Goal: Check status: Check status

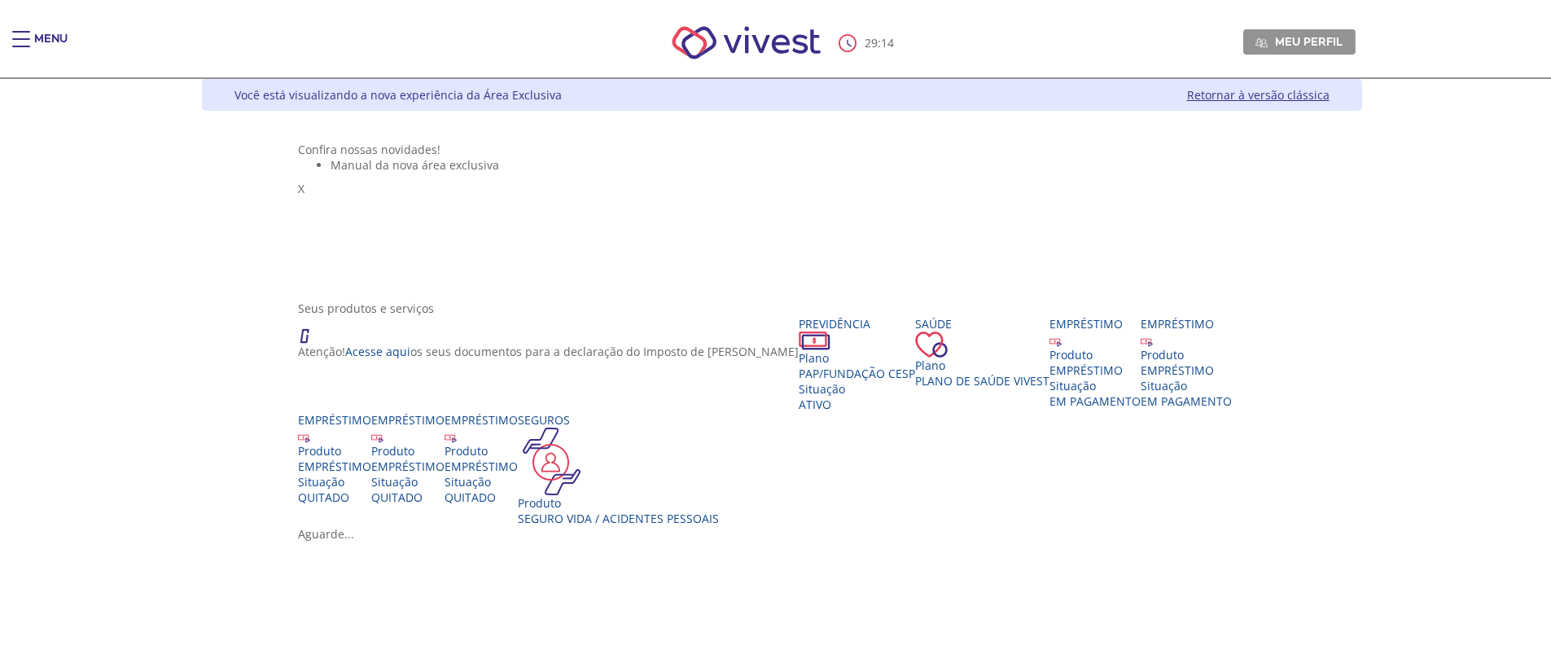
click at [24, 47] on div "Main header" at bounding box center [21, 47] width 18 height 33
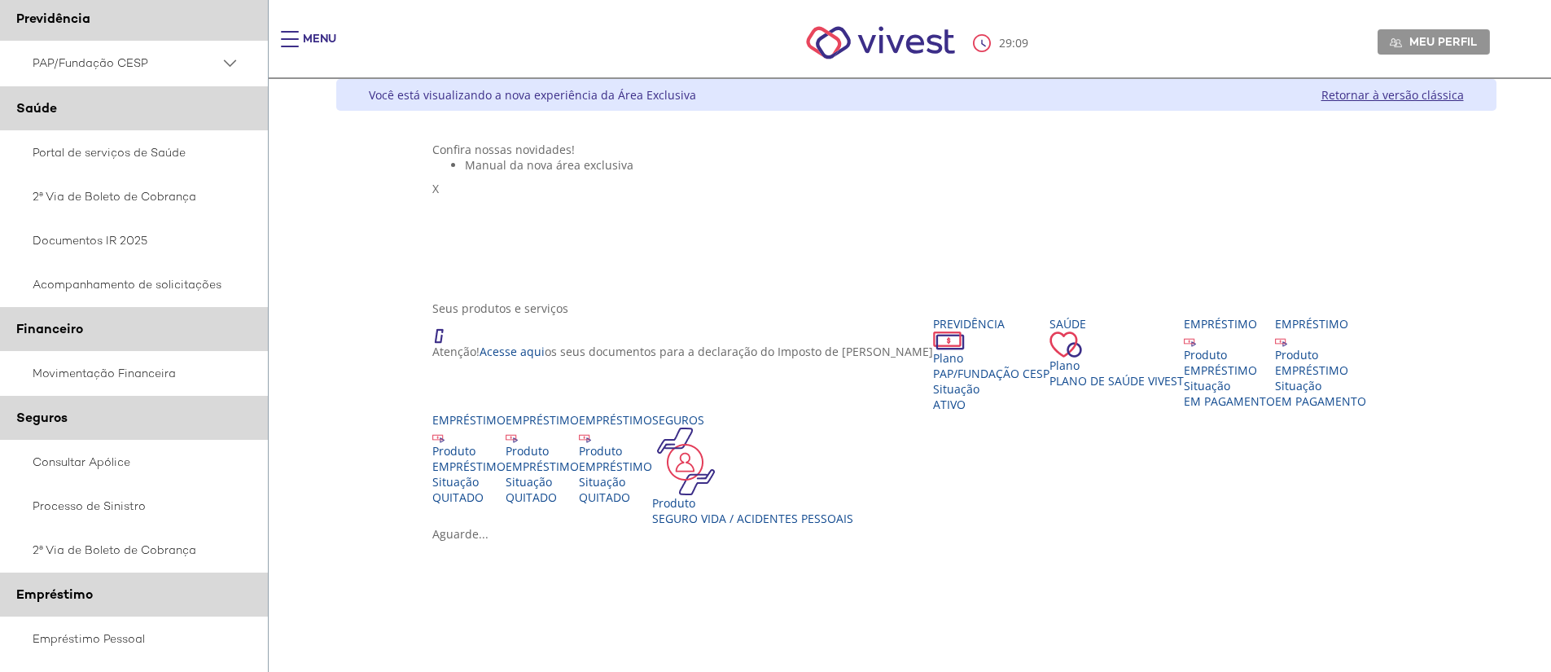
scroll to position [163, 0]
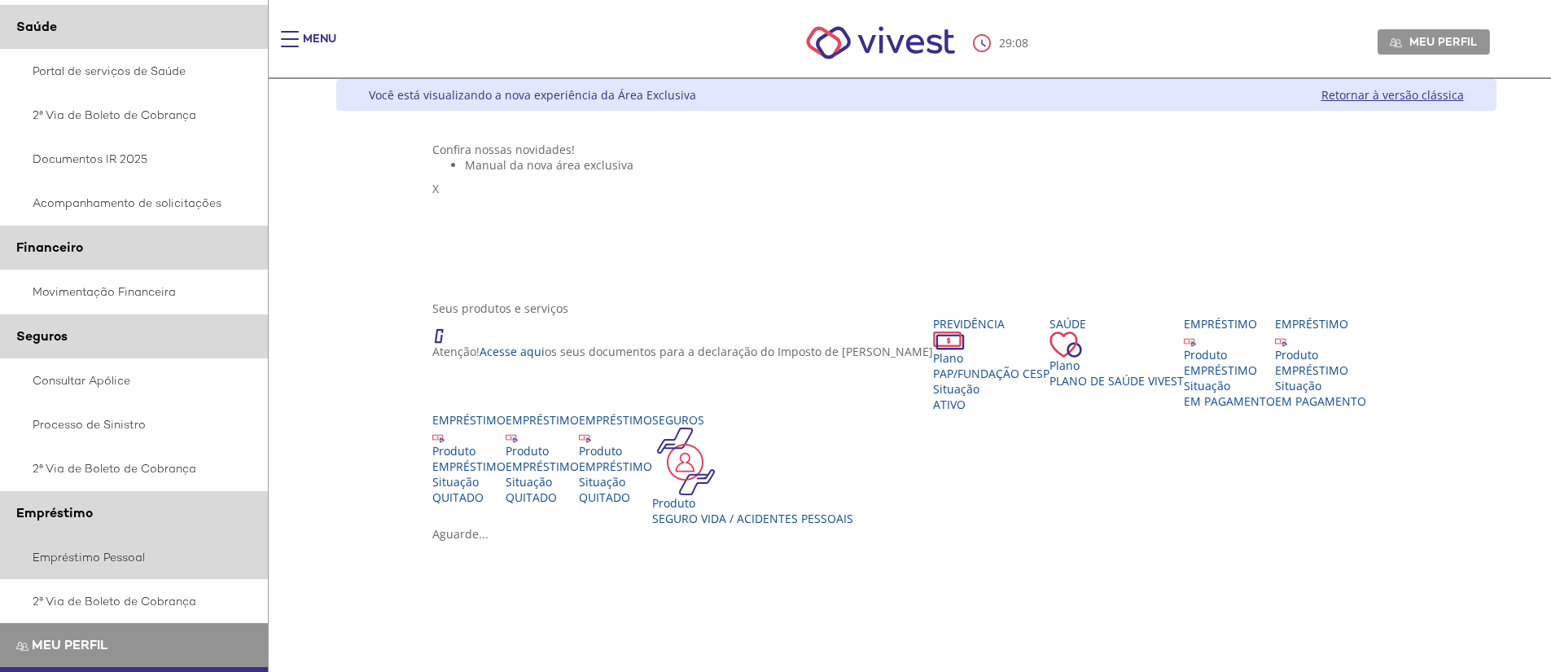
click at [83, 564] on link "Empréstimo Pessoal" at bounding box center [134, 557] width 269 height 44
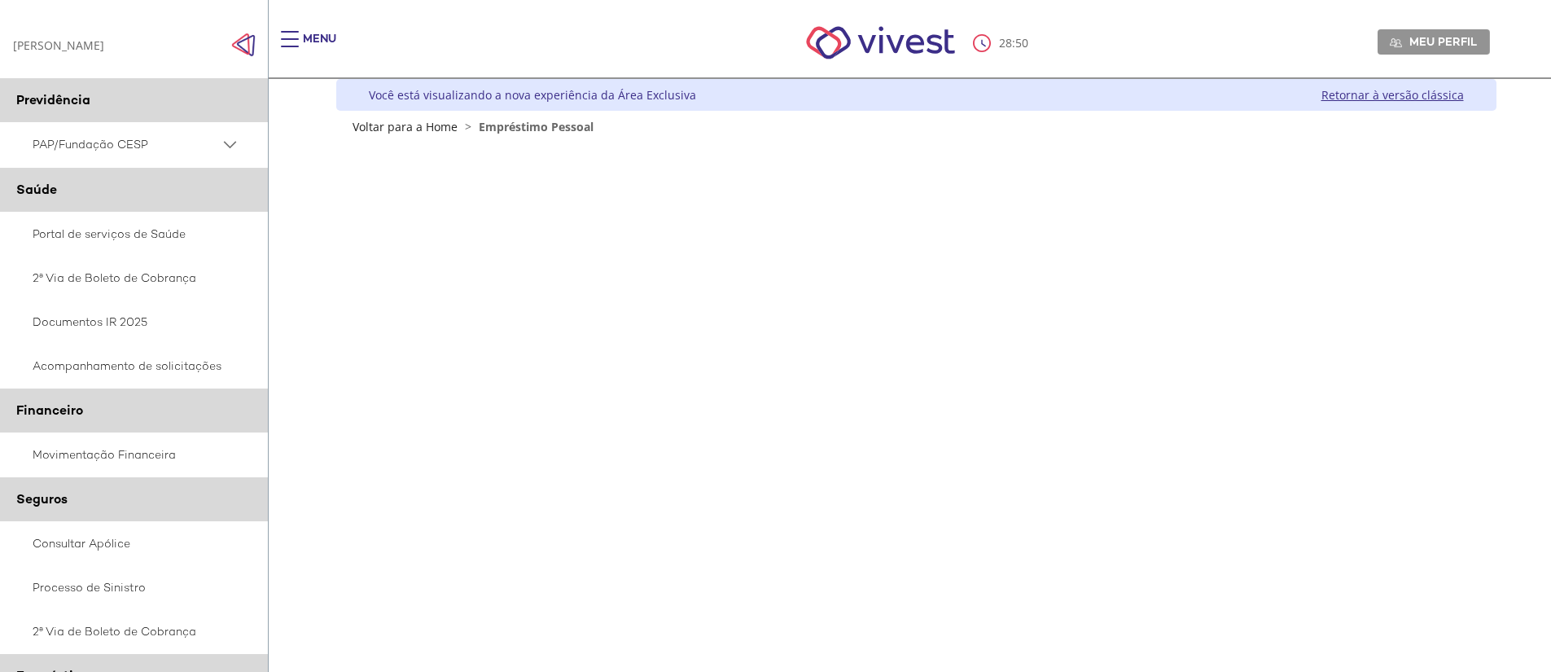
click at [1483, 485] on div "Z7_0HDA14K041L1706374JTHR30P6 Empréstimos - Phoenix Finne Menu de ação do compo…" at bounding box center [916, 485] width 1160 height 703
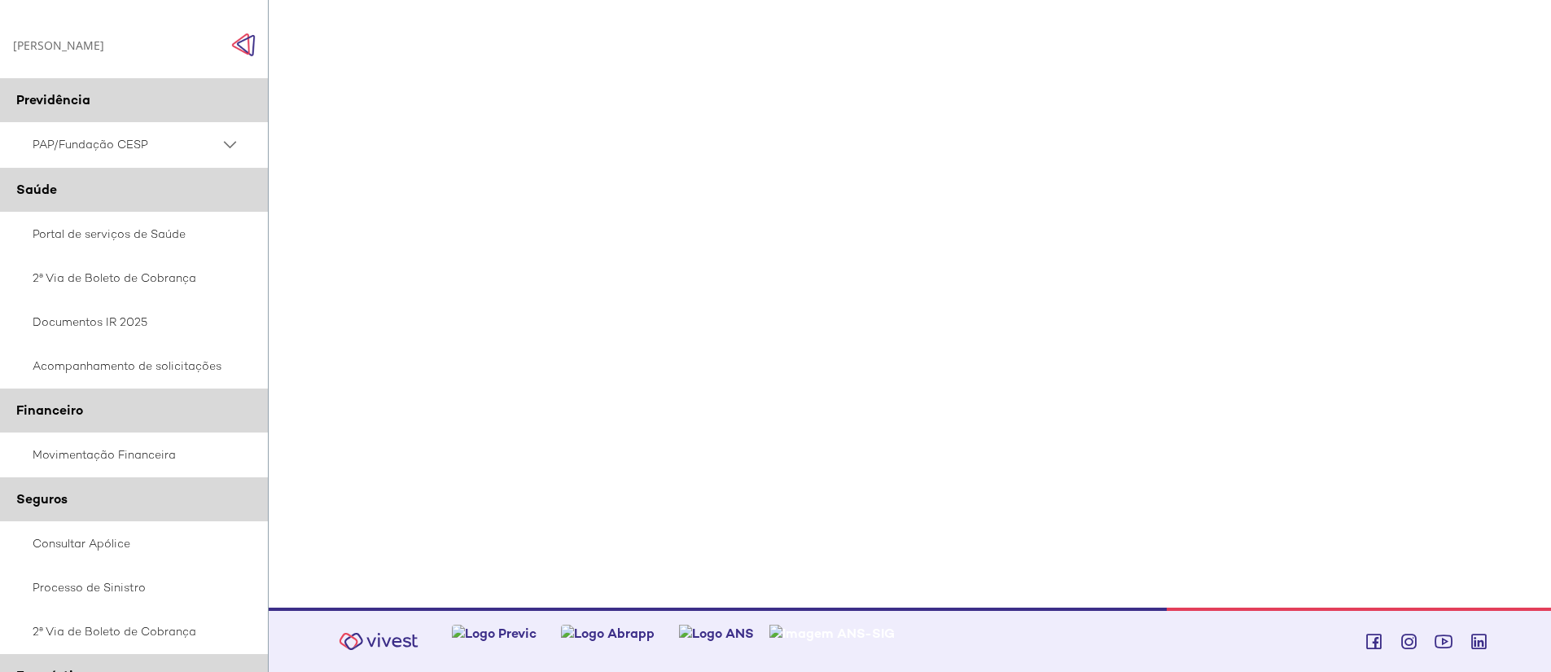
click at [1490, 528] on div "Z7_0HDA14K041L1706374JTHR30P6 Empréstimos - Phoenix Finne Menu de ação do compo…" at bounding box center [916, 256] width 1160 height 703
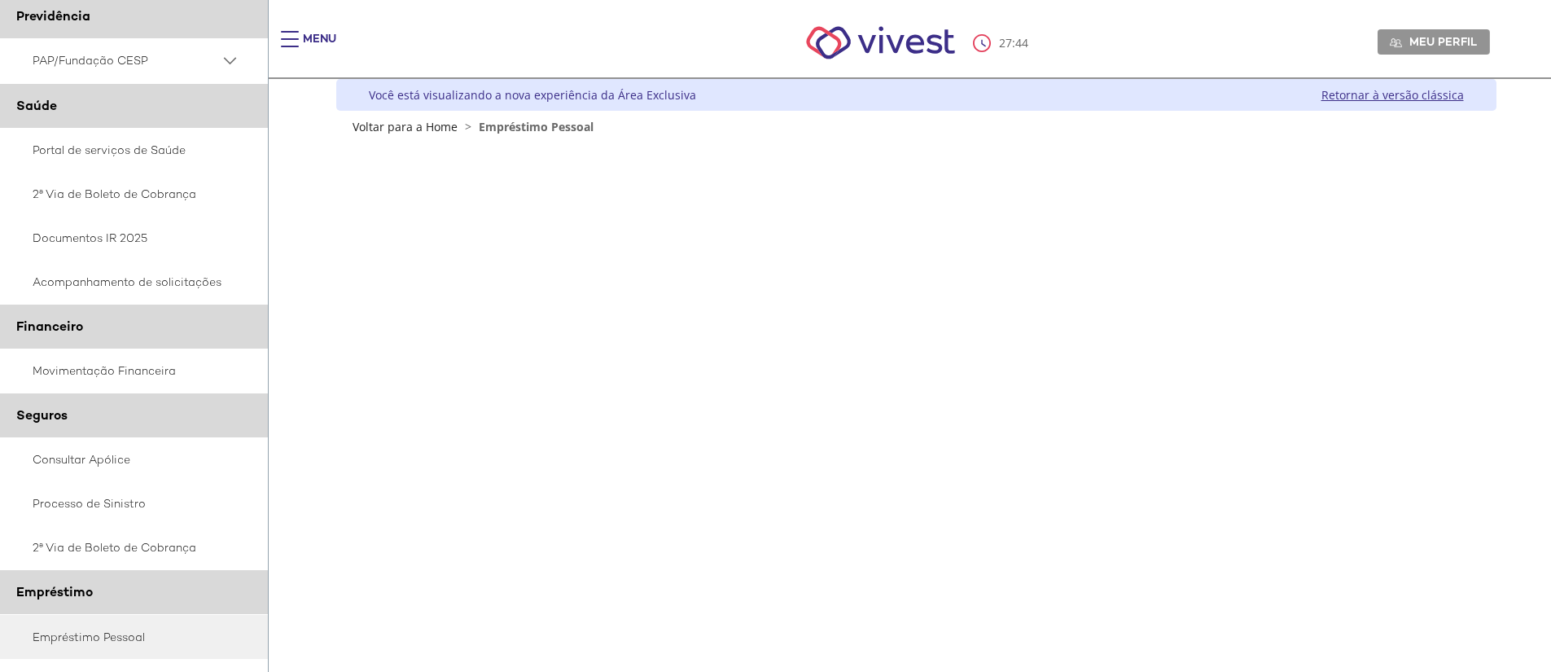
scroll to position [0, 0]
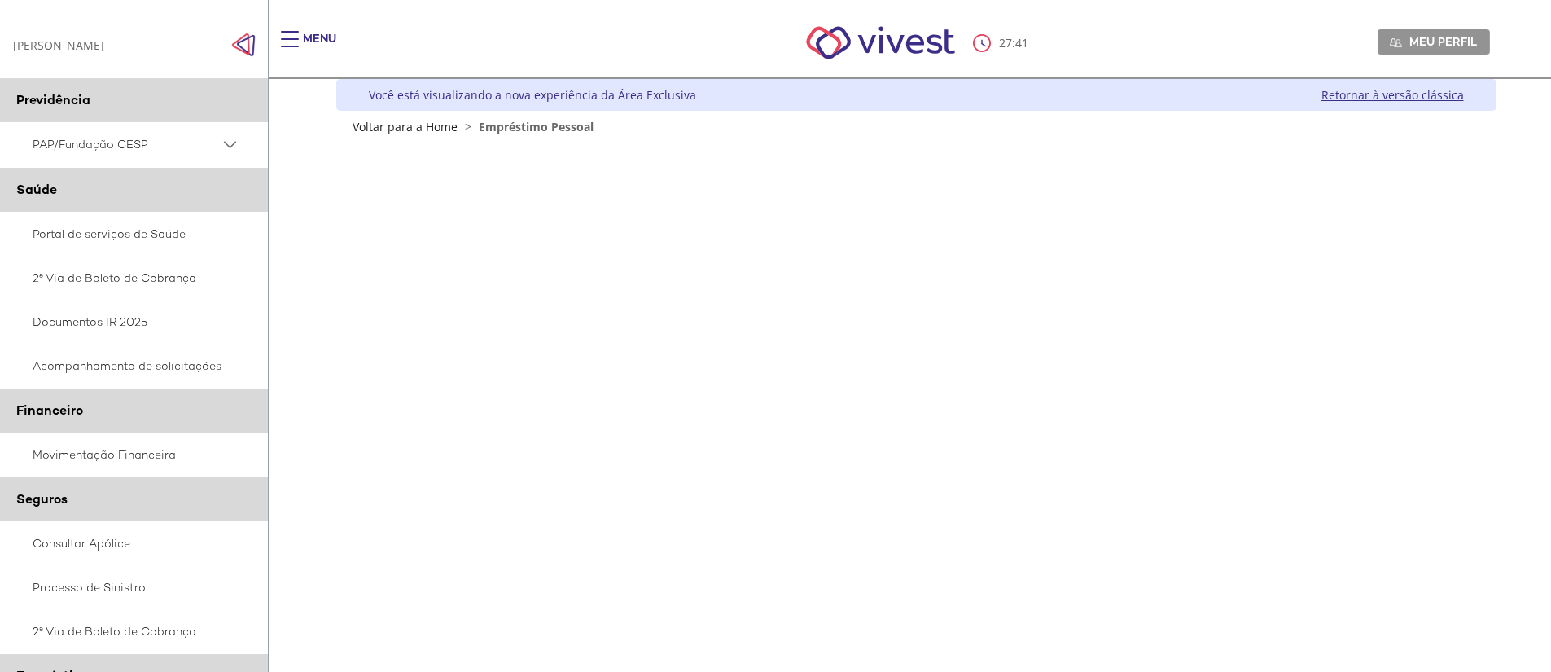
click at [81, 141] on span "PAP/Fundação CESP" at bounding box center [126, 144] width 187 height 20
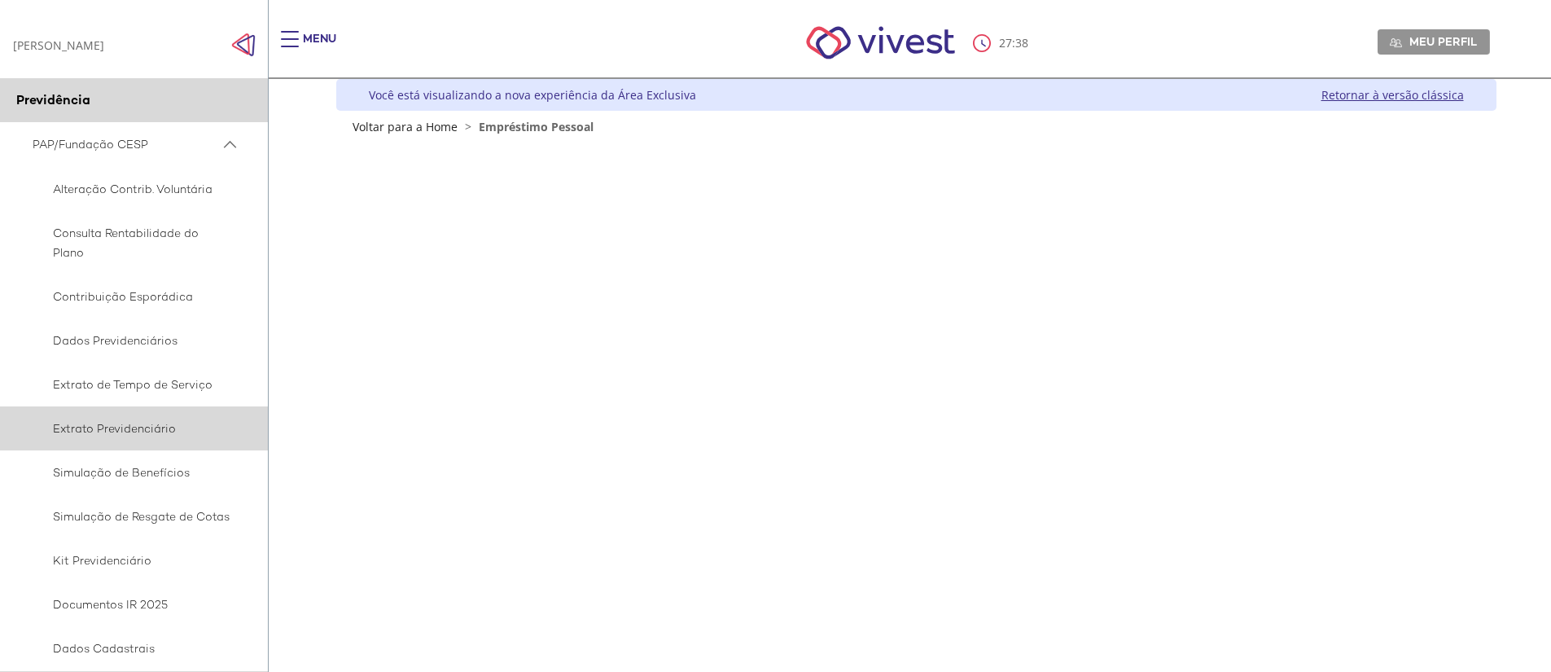
click at [117, 421] on span "Extrato Previdenciário" at bounding box center [132, 428] width 198 height 20
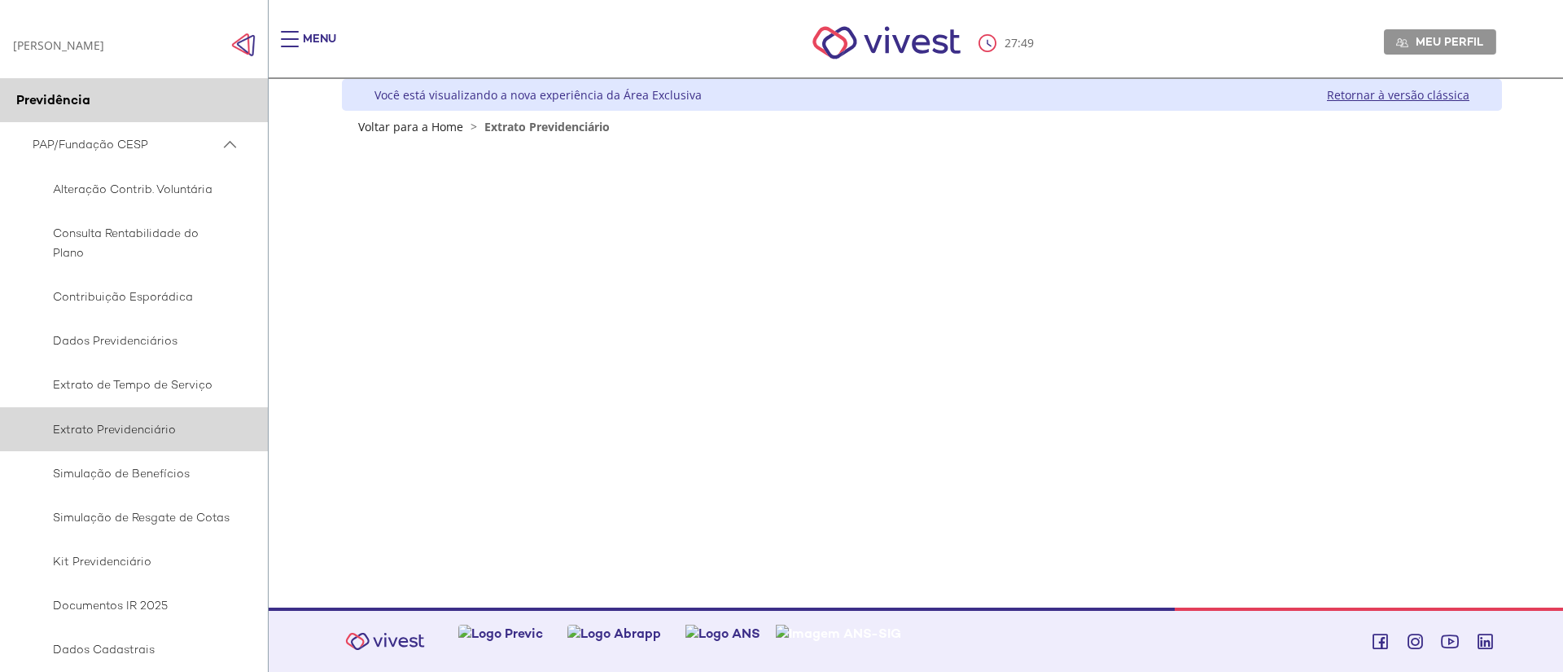
click at [99, 438] on span "Extrato Previdenciário" at bounding box center [132, 429] width 198 height 20
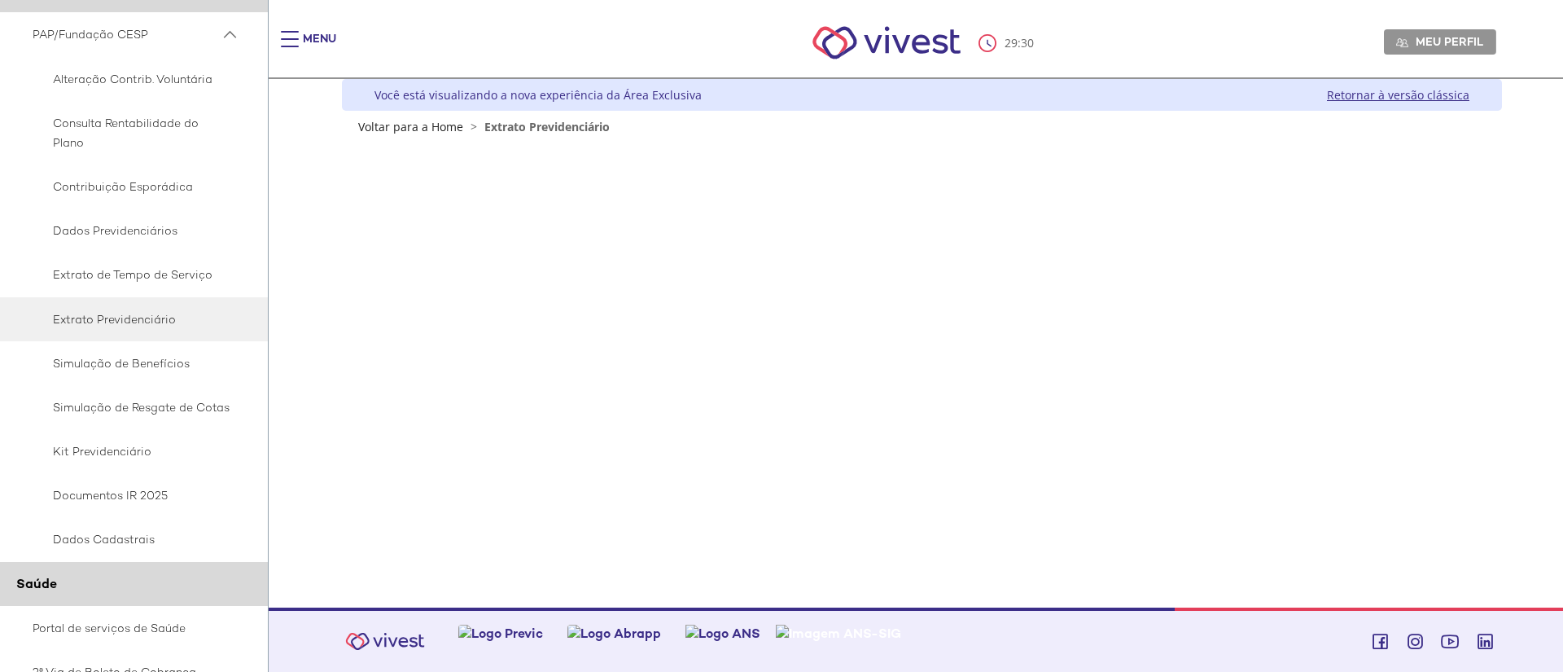
scroll to position [43, 0]
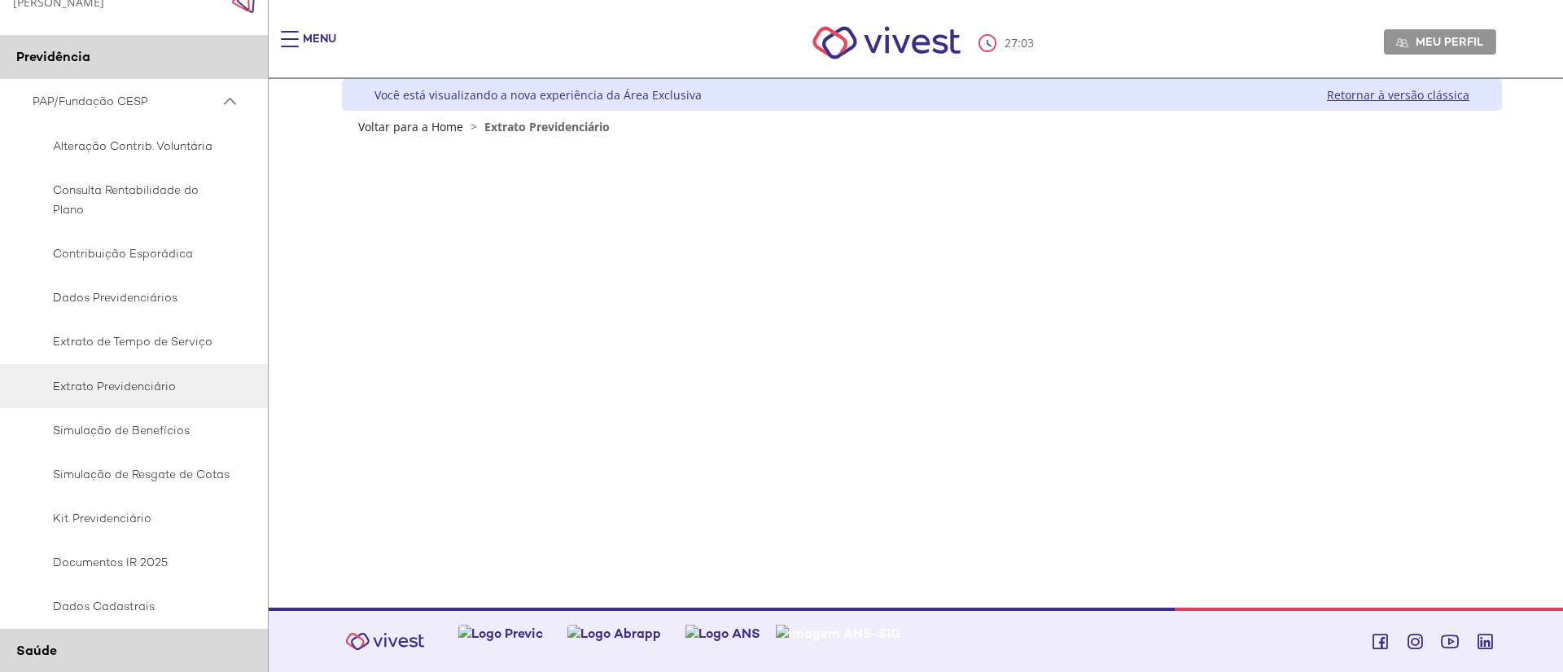
click at [1365, 95] on link "Retornar à versão clássica" at bounding box center [1398, 94] width 142 height 15
